Goal: Find specific page/section: Find specific page/section

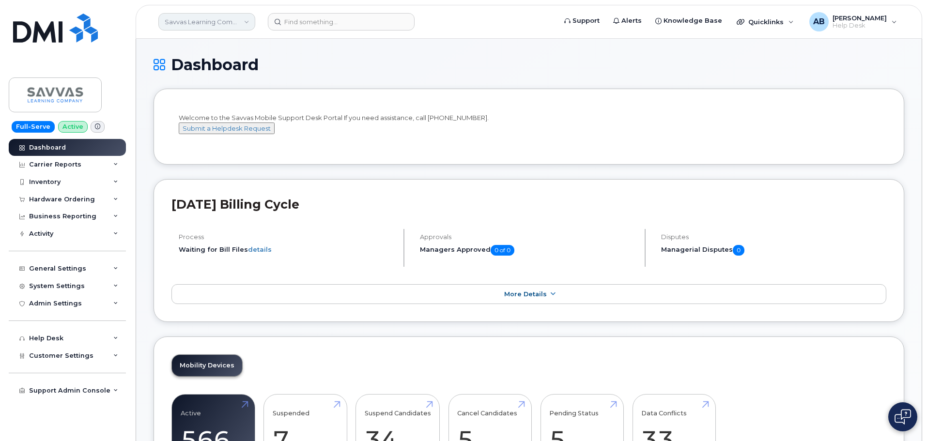
click at [227, 18] on link "Savvas Learning Company LLC" at bounding box center [206, 21] width 97 height 17
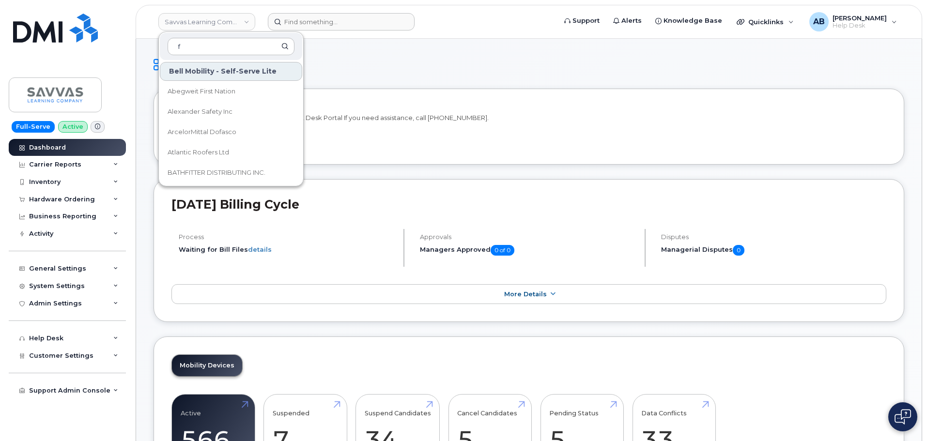
type input "f"
click at [289, 18] on input at bounding box center [341, 21] width 147 height 17
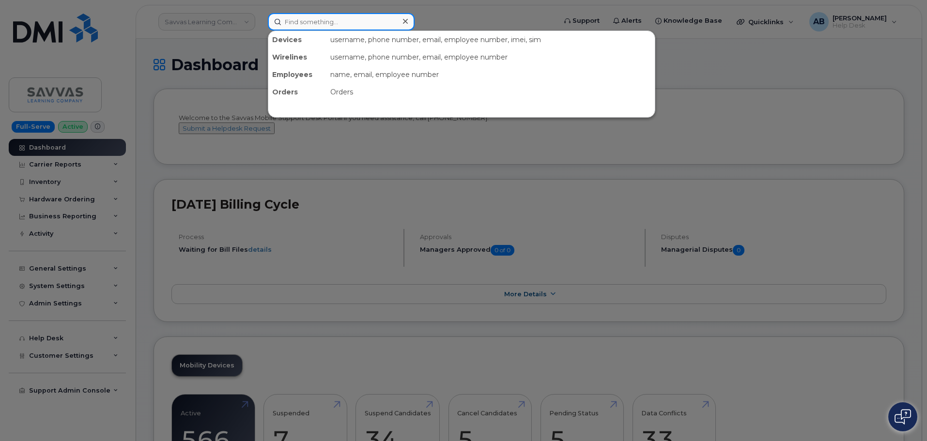
paste input "780-206-6374"
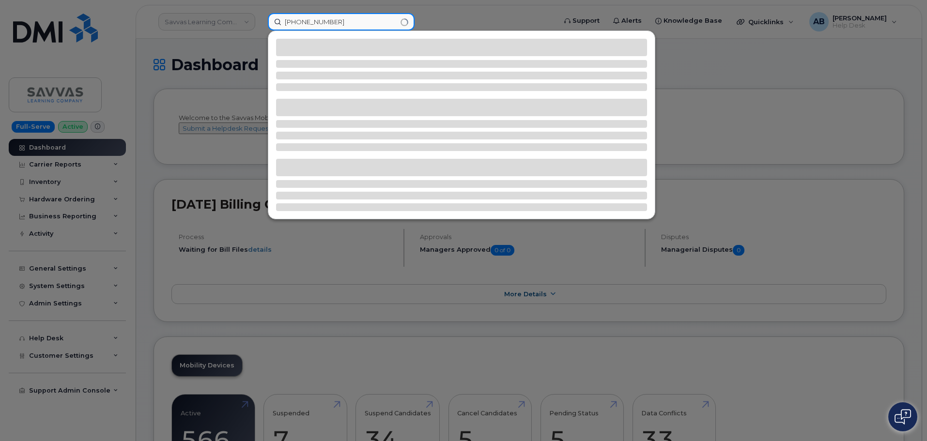
type input "780-206-6374"
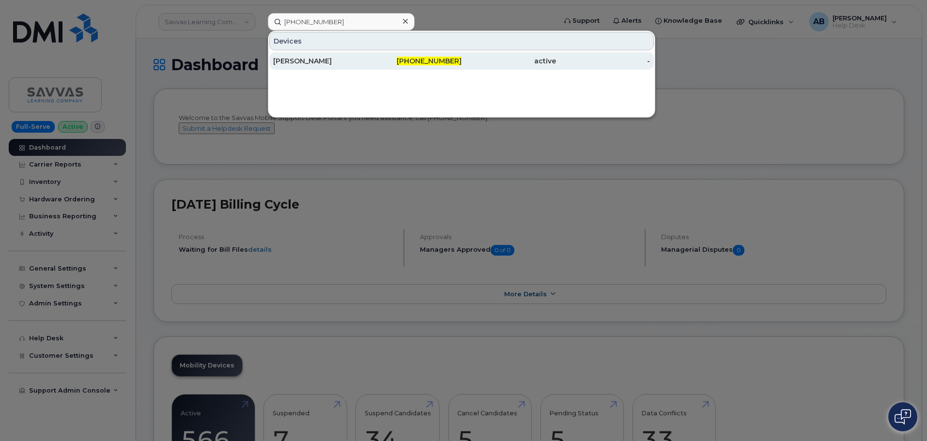
click at [290, 62] on div "Kelly Baker" at bounding box center [320, 61] width 94 height 10
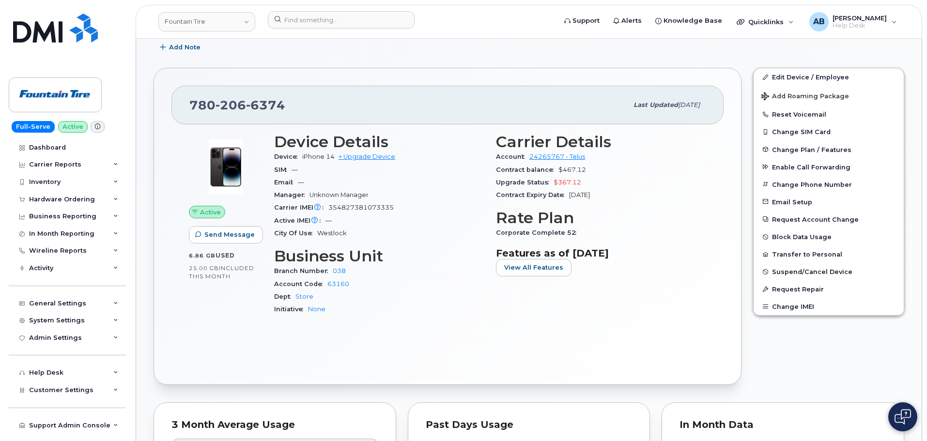
scroll to position [145, 0]
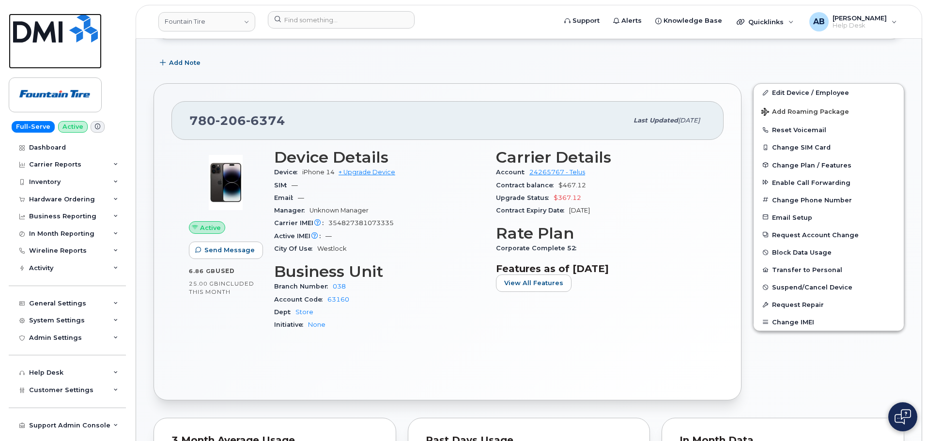
click at [64, 31] on img at bounding box center [55, 28] width 85 height 29
